Goal: Check status: Check status

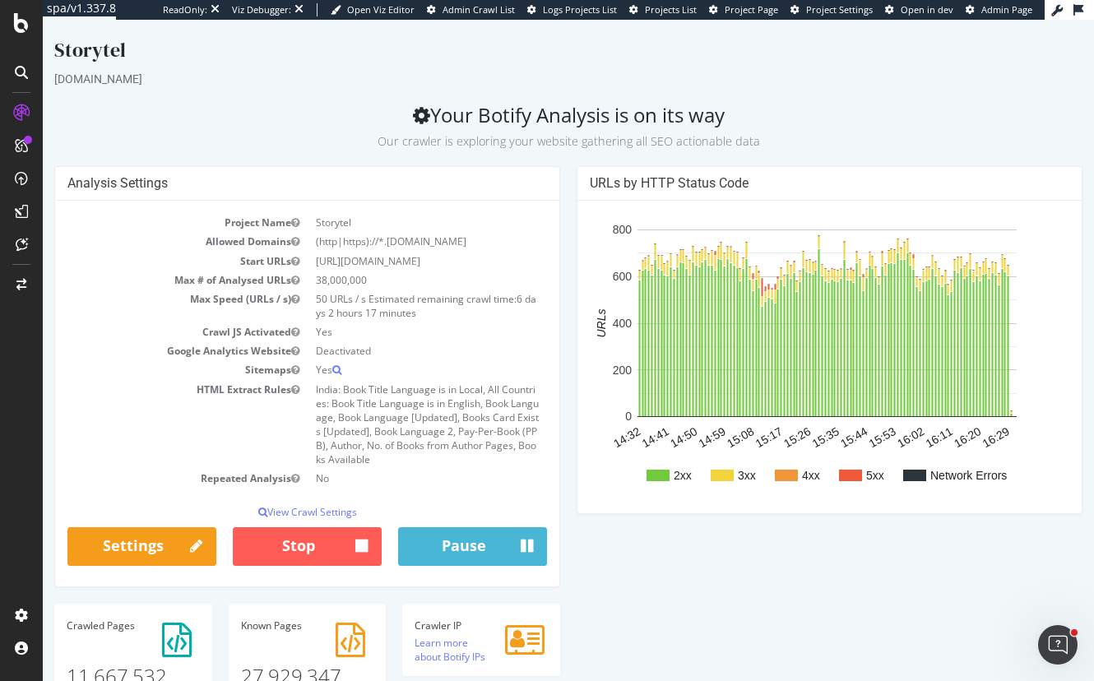
drag, startPoint x: 489, startPoint y: 298, endPoint x: 412, endPoint y: 303, distance: 76.7
click at [415, 303] on td "50 URLs / s Estimated remaining crawl time: 6 days 2 hours 17 minutes" at bounding box center [428, 306] width 240 height 33
click at [412, 303] on td "50 URLs / s Estimated remaining crawl time: 6 days 2 hours 17 minutes" at bounding box center [428, 306] width 240 height 33
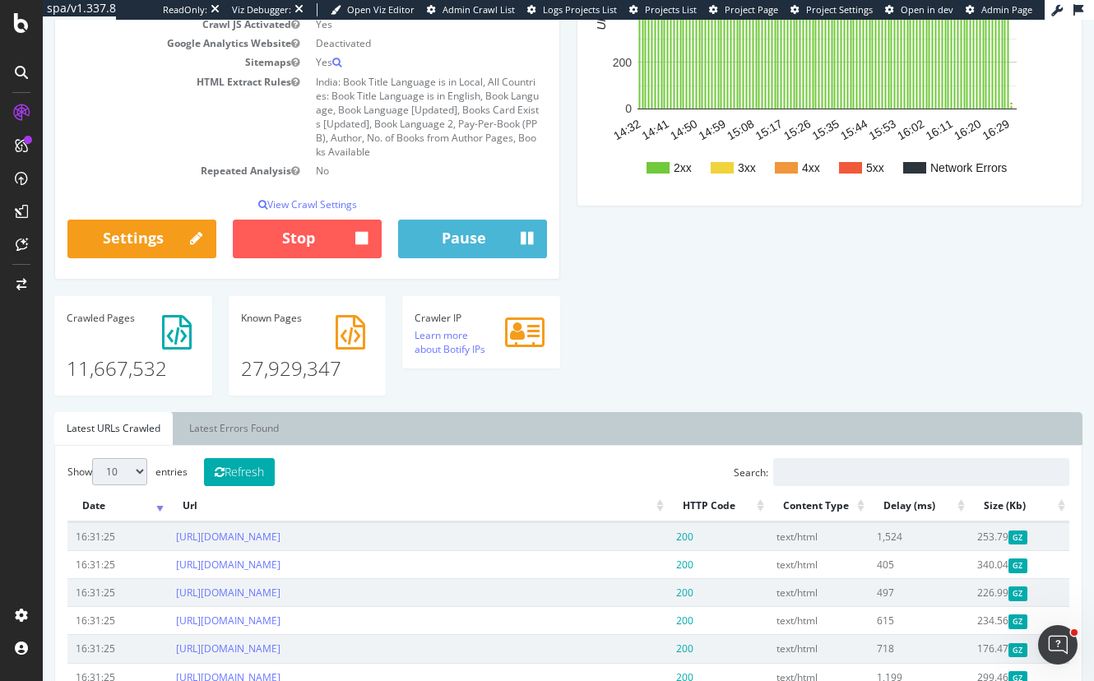
scroll to position [107, 0]
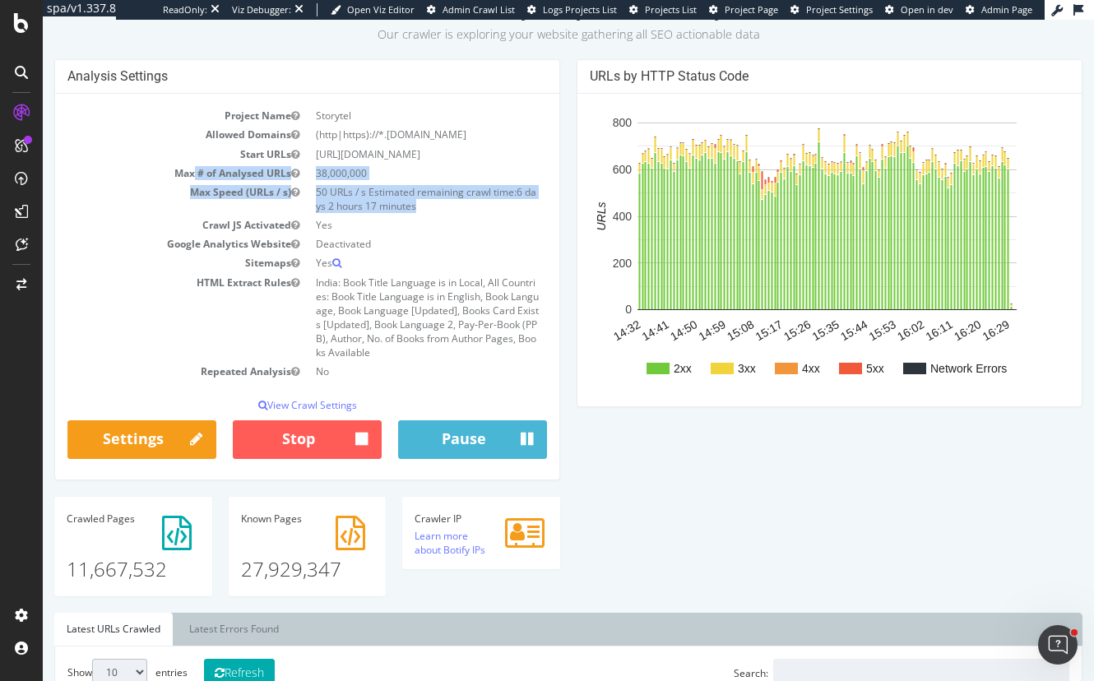
drag, startPoint x: 189, startPoint y: 172, endPoint x: 439, endPoint y: 202, distance: 252.0
click at [439, 202] on tbody "Project Name Storytel Allowed Domains (http|https)://*.[DOMAIN_NAME] Start URLs…" at bounding box center [307, 243] width 480 height 275
click at [442, 203] on td "50 URLs / s Estimated remaining crawl time: 6 days 2 hours 17 minutes" at bounding box center [428, 199] width 240 height 33
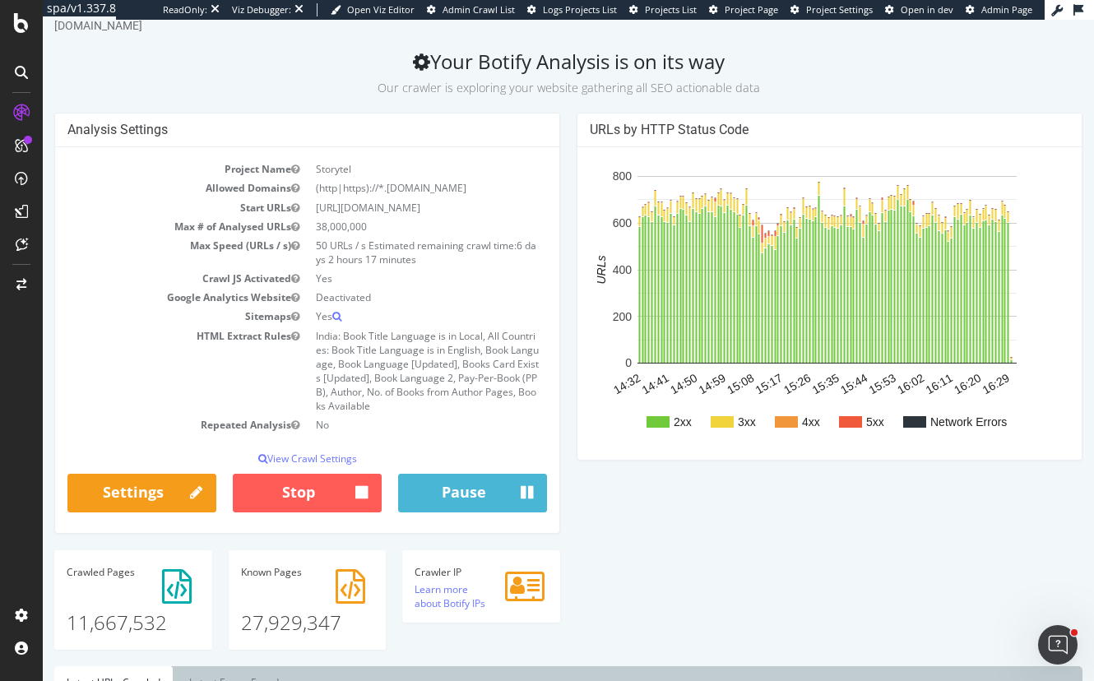
scroll to position [25, 0]
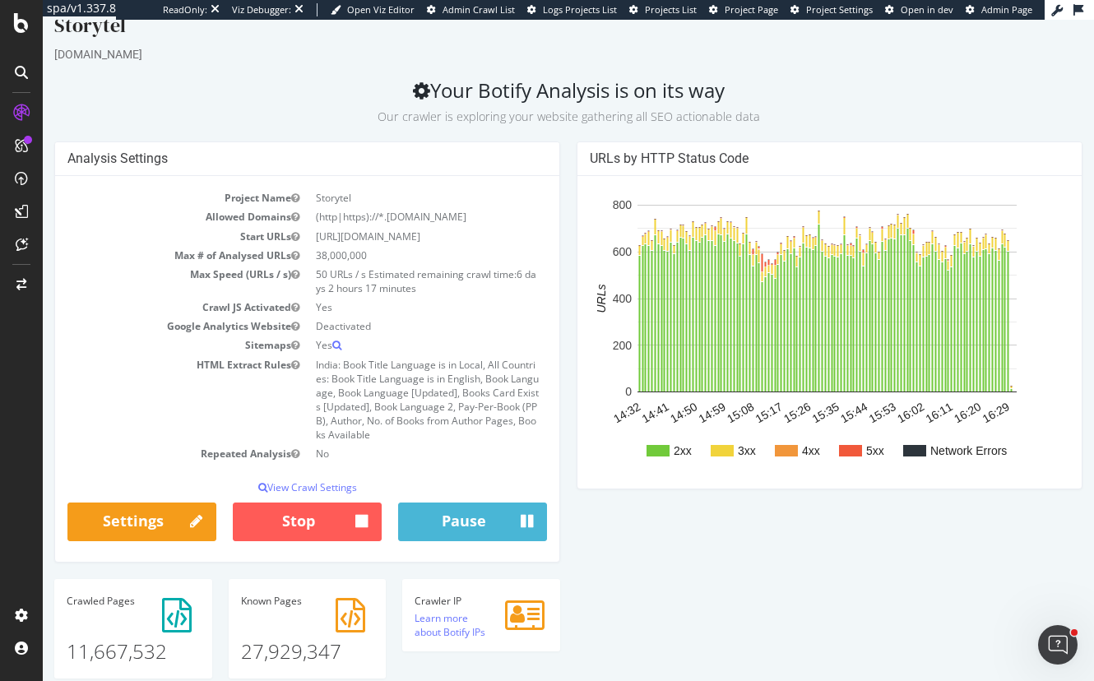
drag, startPoint x: 490, startPoint y: 269, endPoint x: 381, endPoint y: 272, distance: 108.6
click at [393, 271] on td "50 URLs / s Estimated remaining crawl time: 6 days 2 hours 17 minutes" at bounding box center [428, 281] width 240 height 33
click at [381, 272] on td "50 URLs / s Estimated remaining crawl time: 6 days 2 hours 17 minutes" at bounding box center [428, 281] width 240 height 33
drag, startPoint x: 334, startPoint y: 253, endPoint x: 445, endPoint y: 286, distance: 116.1
click at [444, 285] on tbody "Project Name Storytel Allowed Domains (http|https)://*.[DOMAIN_NAME] Start URLs…" at bounding box center [307, 325] width 480 height 275
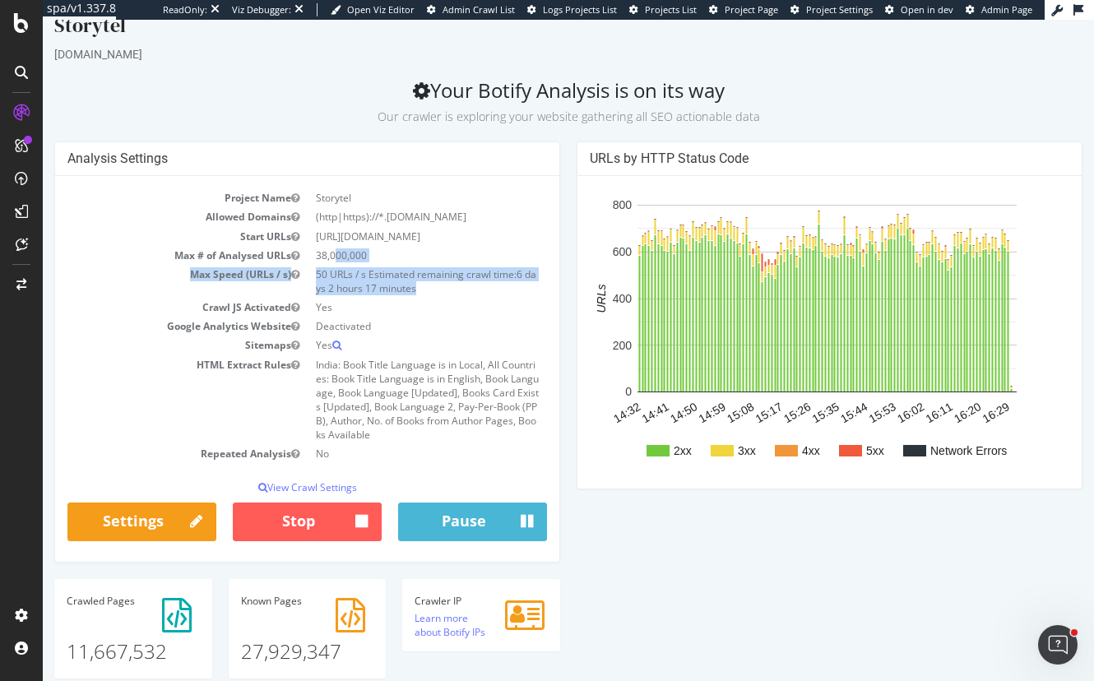
click at [445, 286] on td "50 URLs / s Estimated remaining crawl time: 6 days 2 hours 17 minutes" at bounding box center [428, 281] width 240 height 33
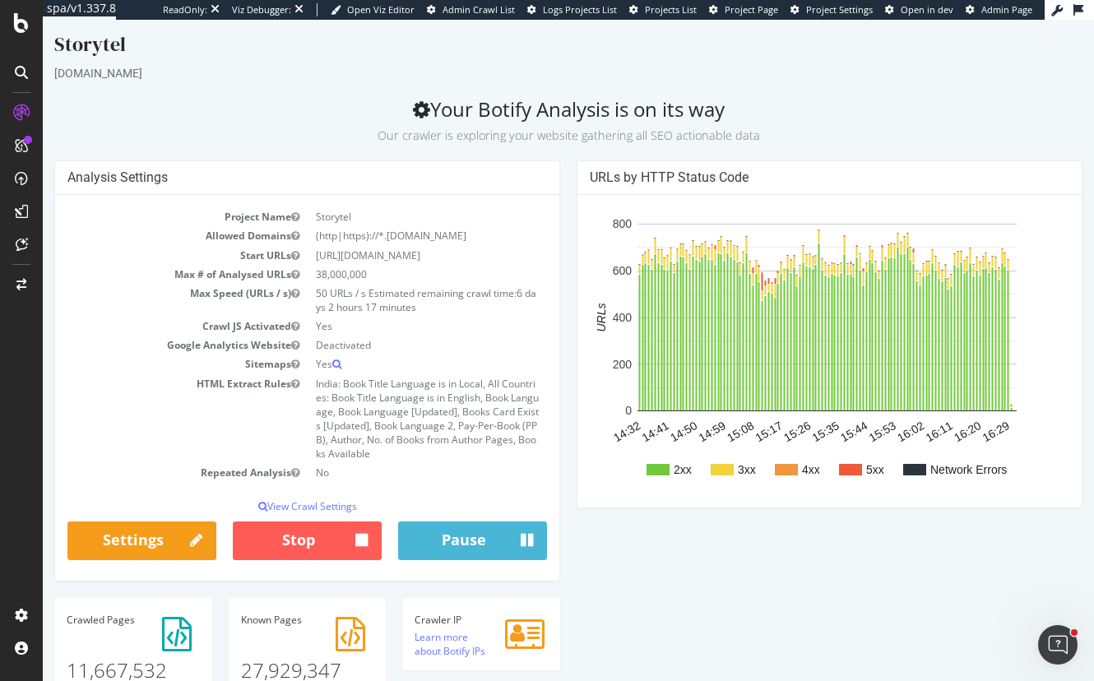
scroll to position [0, 0]
